Goal: Transaction & Acquisition: Purchase product/service

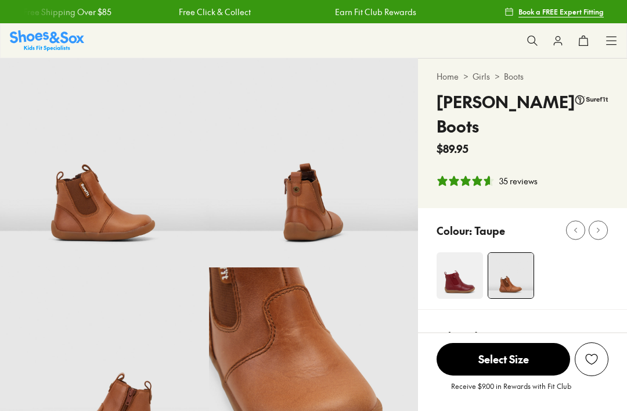
select select "*"
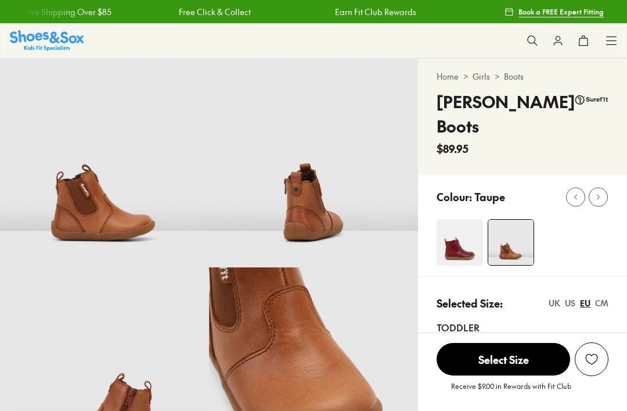
scroll to position [642, 0]
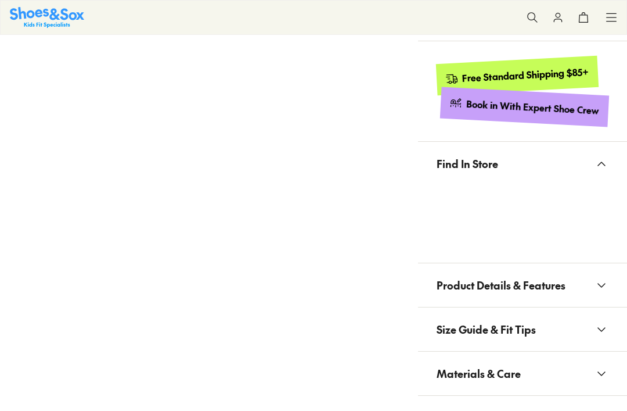
select select "*"
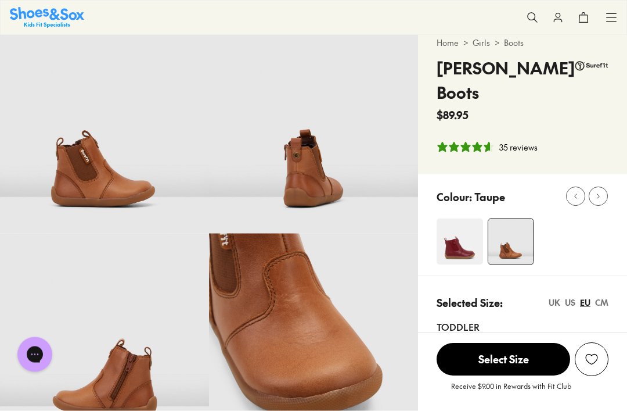
scroll to position [0, 0]
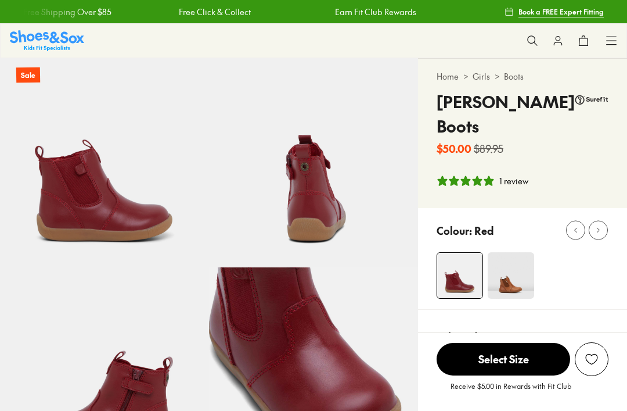
select select "*"
